Goal: Information Seeking & Learning: Check status

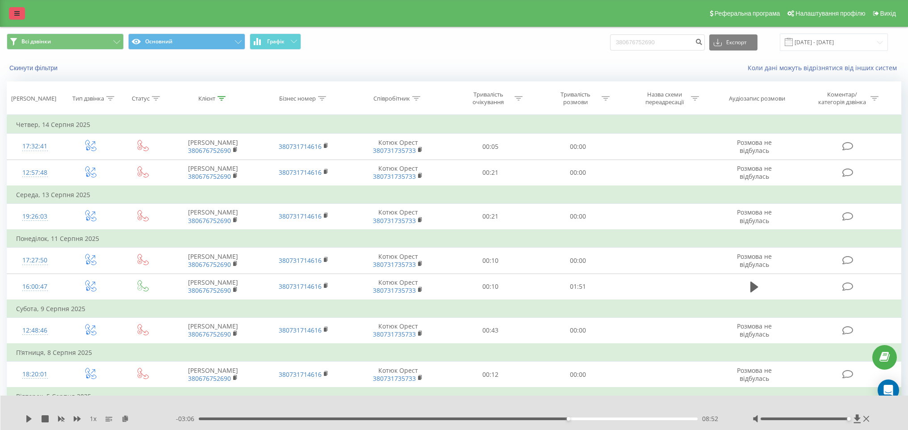
click at [11, 11] on link at bounding box center [17, 13] width 16 height 13
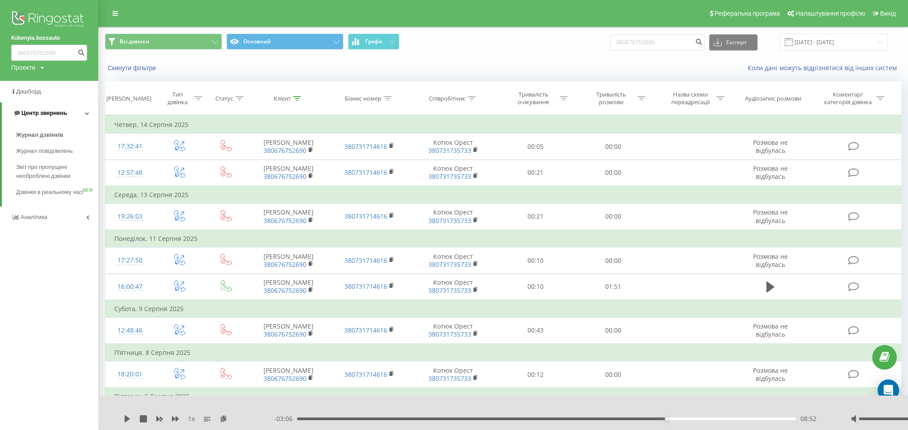
click at [57, 113] on span "Центр звернень" at bounding box center [44, 112] width 46 height 7
click at [50, 136] on link "Аналiтика" at bounding box center [49, 134] width 98 height 21
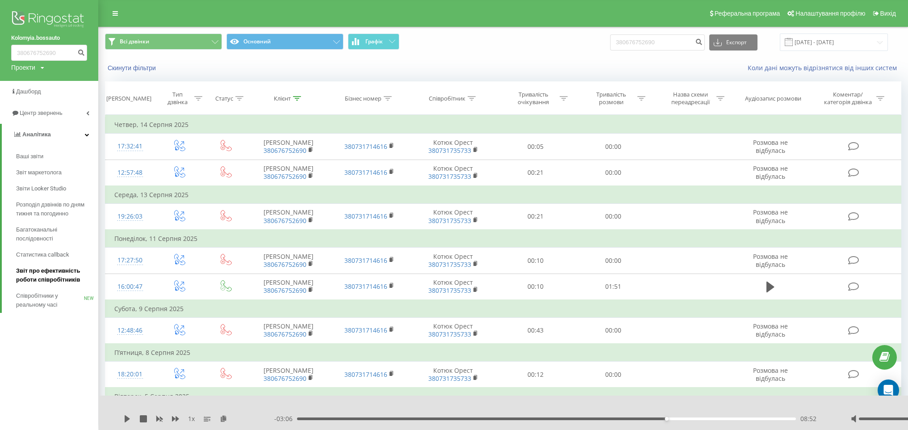
click at [47, 267] on span "Звіт про ефективність роботи співробітників" at bounding box center [55, 275] width 78 height 18
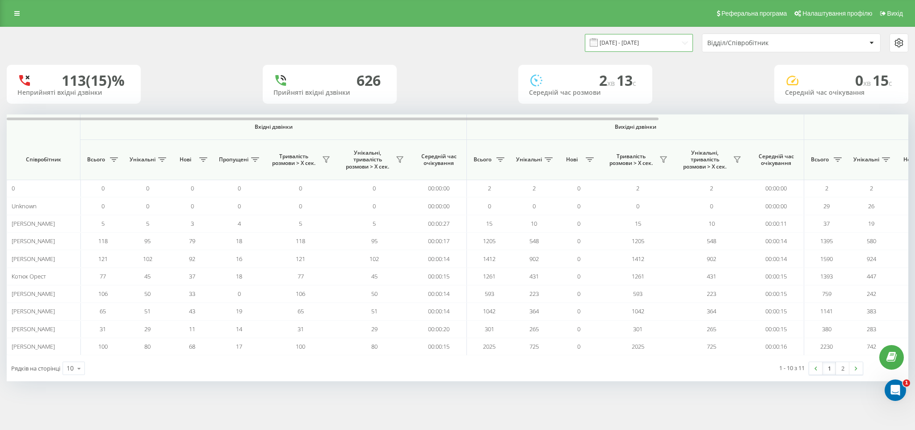
click at [646, 45] on input "20.07.2025 - 20.08.2025" at bounding box center [639, 42] width 108 height 17
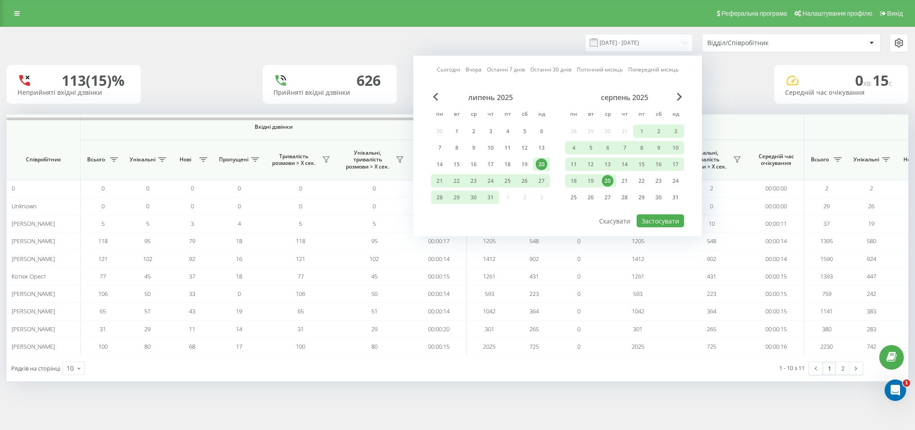
click at [607, 179] on div "20" at bounding box center [607, 181] width 12 height 12
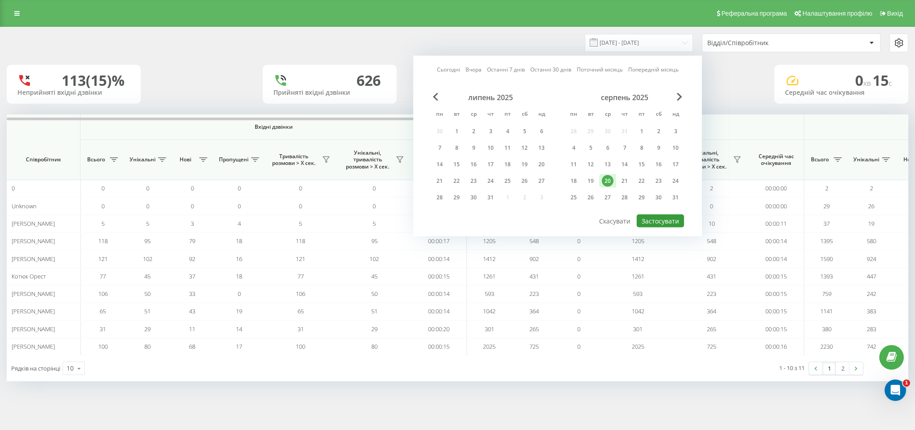
click at [678, 223] on button "Застосувати" at bounding box center [659, 220] width 47 height 13
type input "20.08.2025 - 20.08.2025"
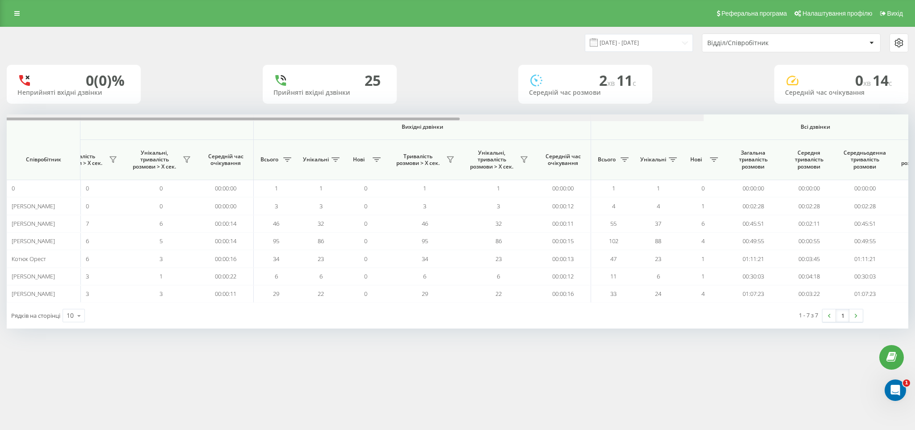
scroll to position [0, 345]
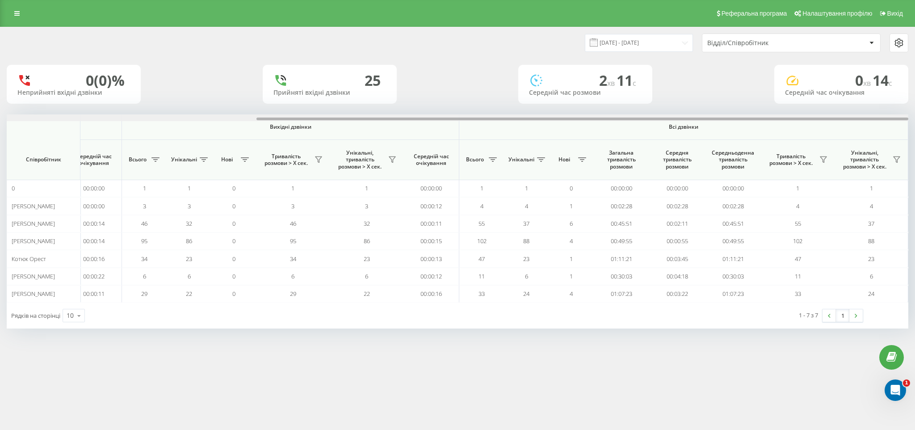
drag, startPoint x: 127, startPoint y: 118, endPoint x: 750, endPoint y: 156, distance: 624.1
click at [750, 156] on div "Вхідні дзвінки Вихідні дзвінки Всі дзвінки Співробітник Всього Унікальні Нові П…" at bounding box center [457, 208] width 901 height 188
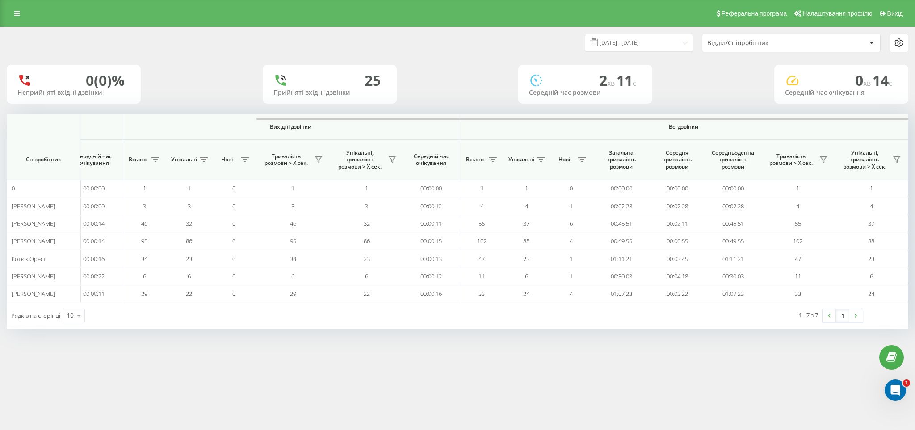
click at [236, 410] on div "Реферальна програма Налаштування профілю Вихід 20.08.2025 - 20.08.2025 Відділ/С…" at bounding box center [457, 215] width 915 height 430
